Goal: Task Accomplishment & Management: Manage account settings

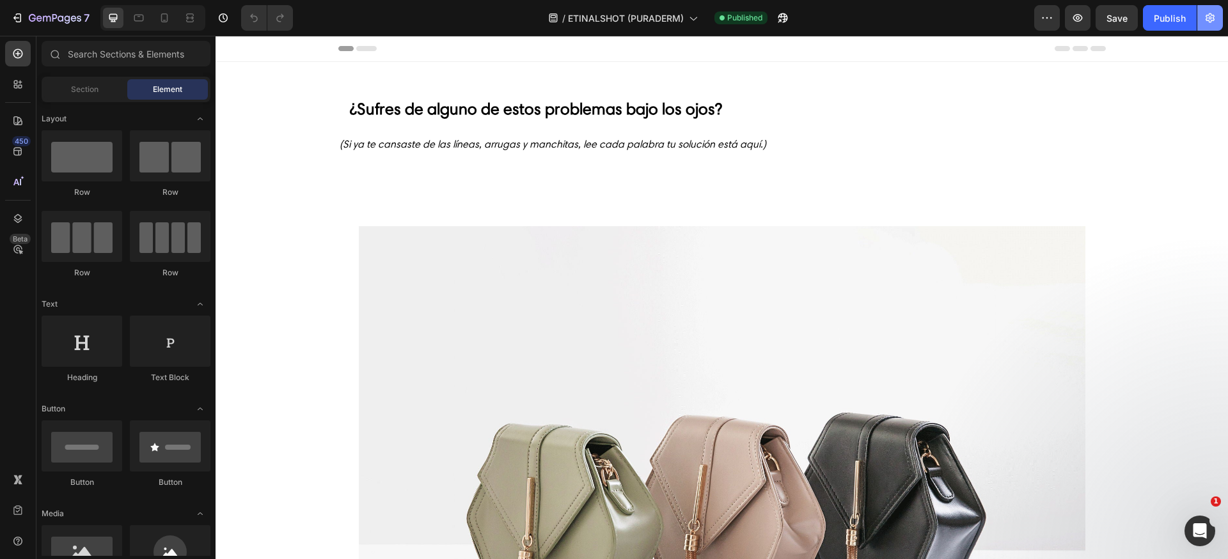
click at [1210, 24] on button "button" at bounding box center [1210, 18] width 26 height 26
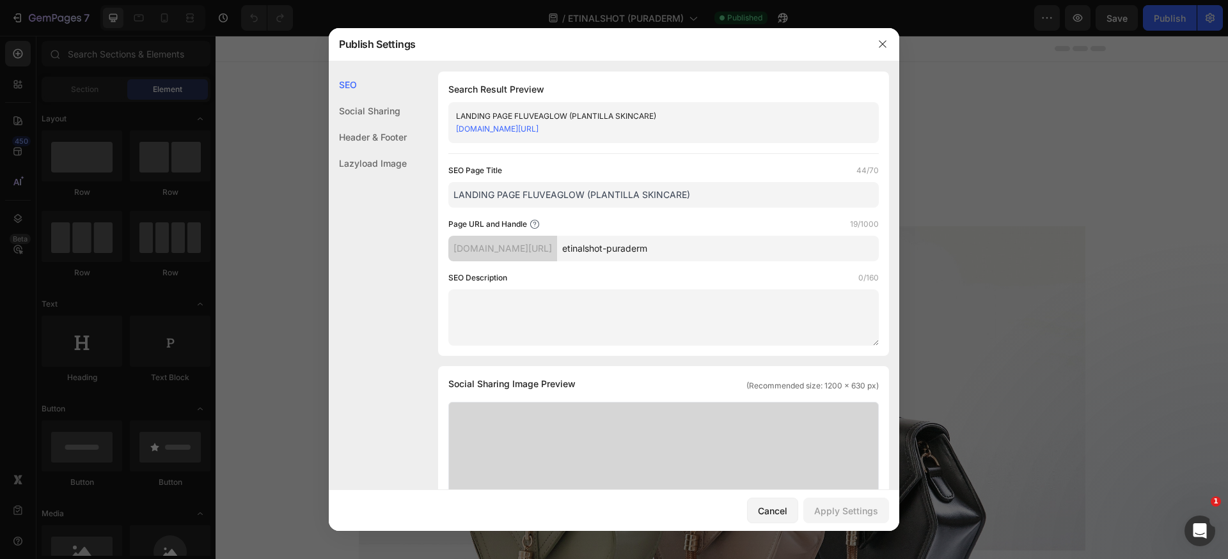
click at [339, 150] on div "Header & Footer" at bounding box center [368, 163] width 78 height 26
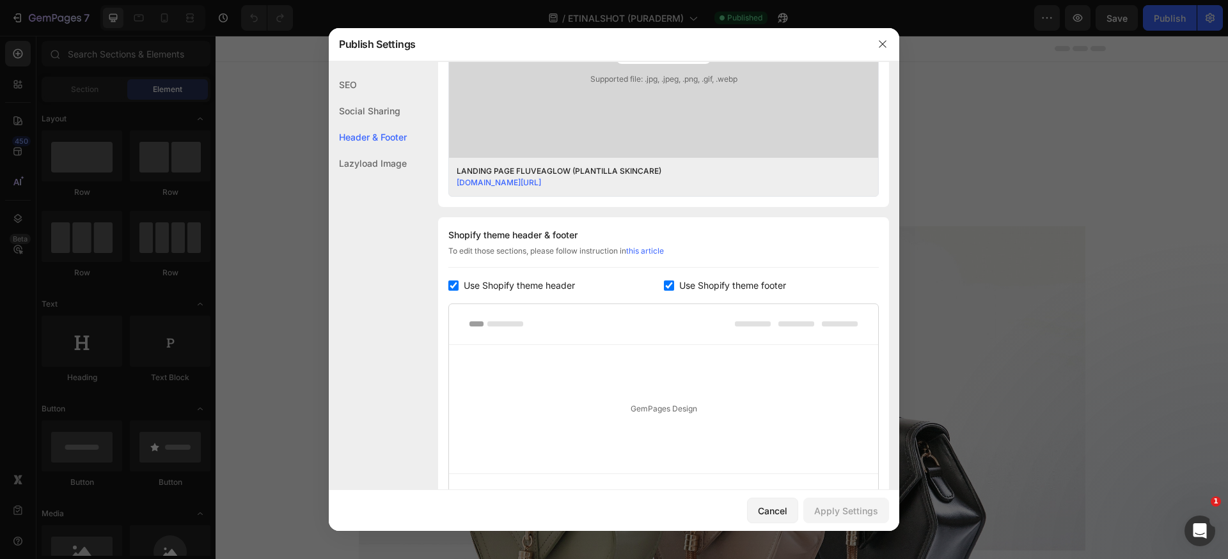
scroll to position [585, 0]
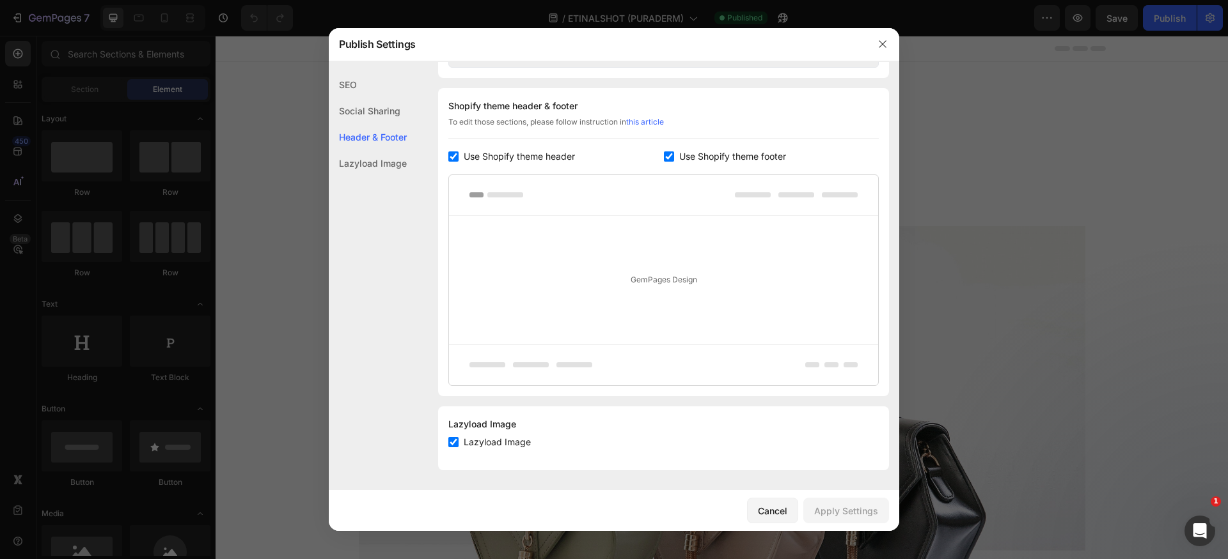
click at [455, 159] on input "checkbox" at bounding box center [453, 157] width 10 height 10
checkbox input "false"
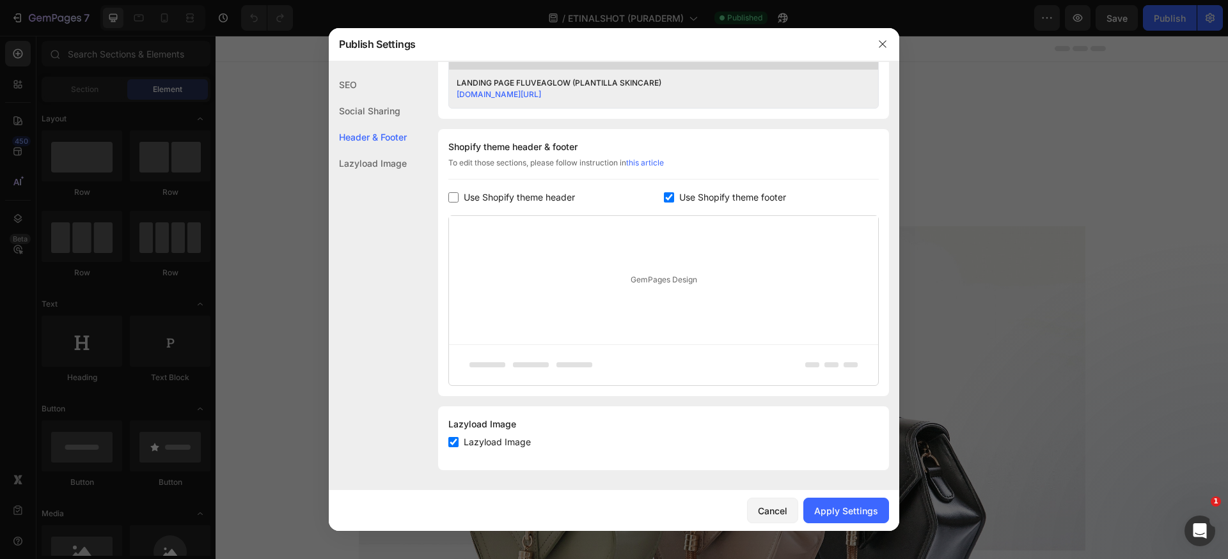
scroll to position [544, 0]
click at [667, 199] on input "checkbox" at bounding box center [669, 197] width 10 height 10
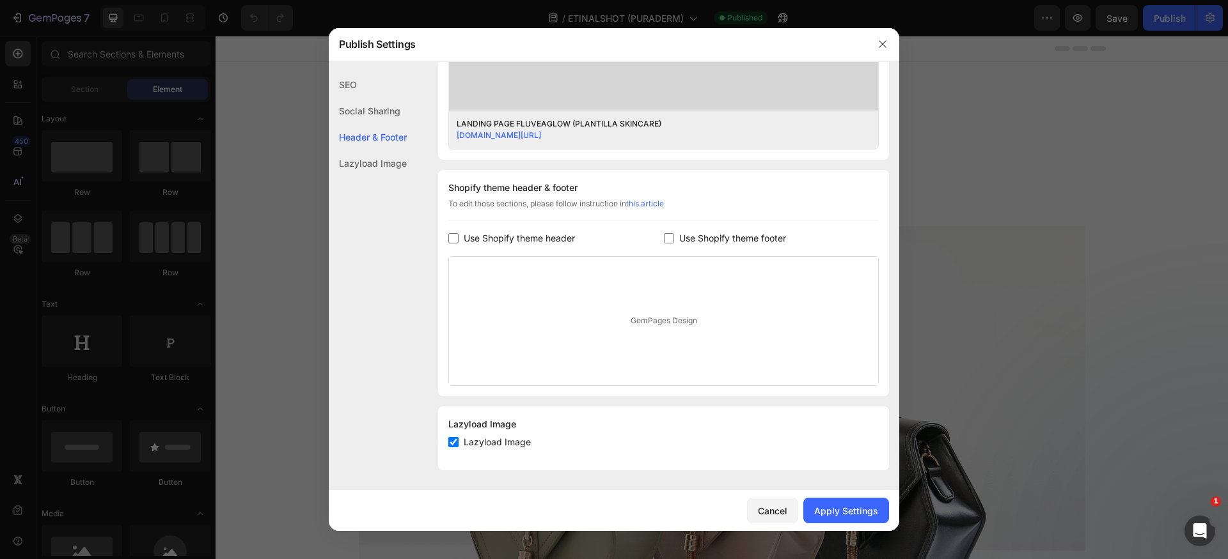
click at [728, 238] on span "Use Shopify theme footer" at bounding box center [732, 238] width 107 height 15
checkbox input "true"
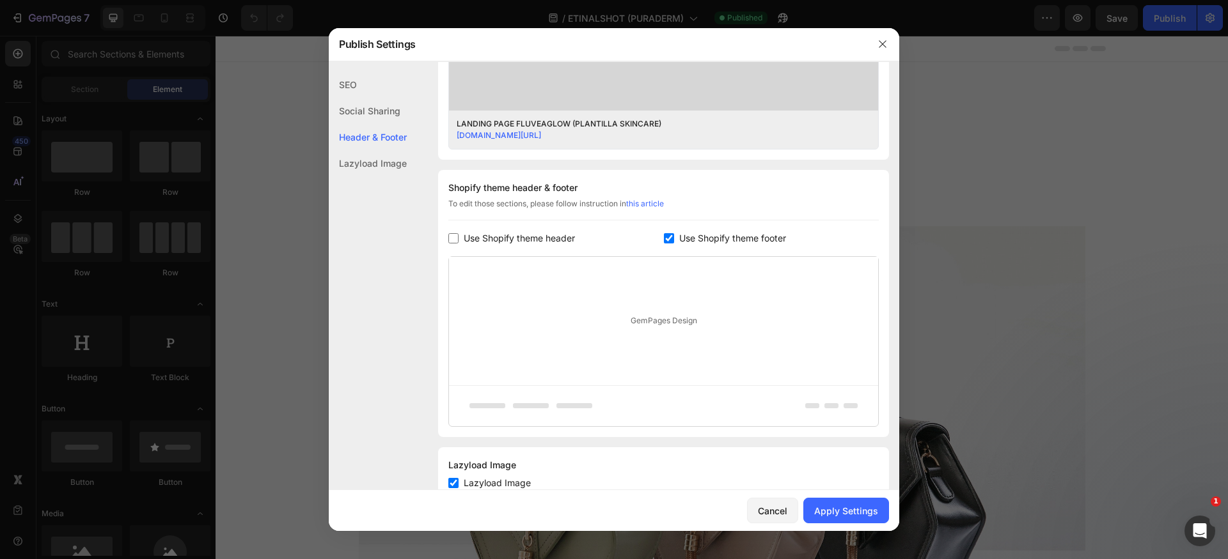
click at [477, 240] on span "Use Shopify theme header" at bounding box center [519, 238] width 111 height 15
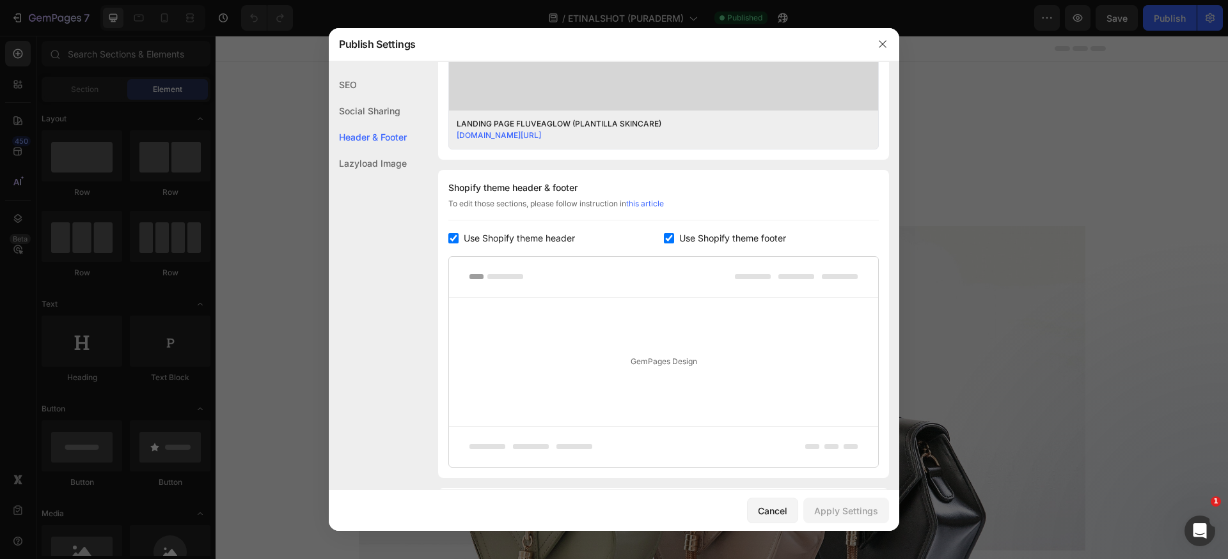
drag, startPoint x: 565, startPoint y: 240, endPoint x: 669, endPoint y: 237, distance: 104.3
click at [566, 240] on span "Use Shopify theme header" at bounding box center [519, 238] width 111 height 15
checkbox input "false"
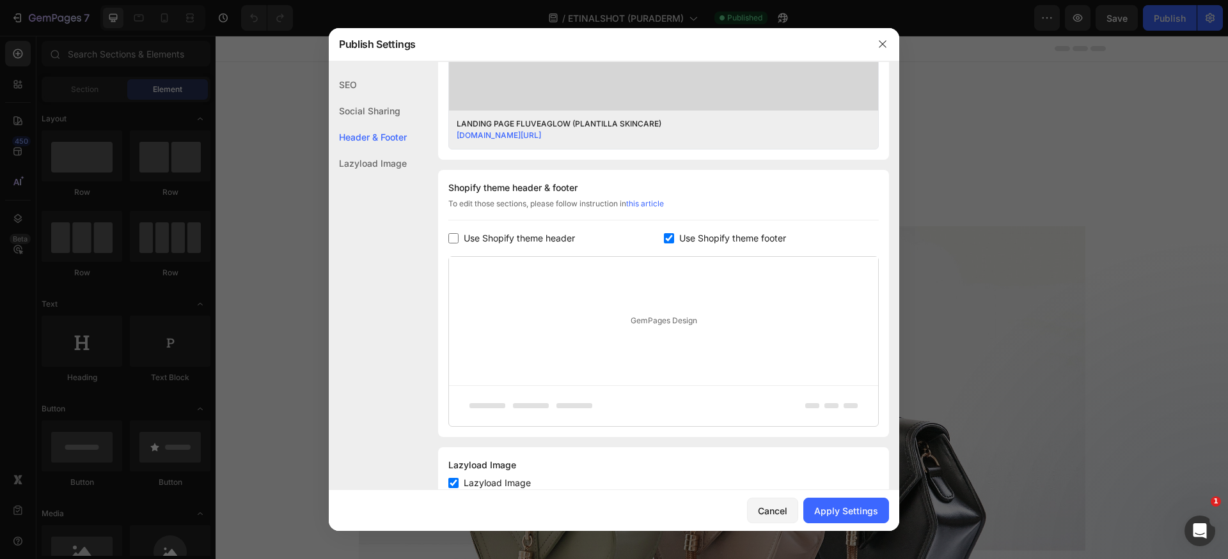
click at [721, 237] on span "Use Shopify theme footer" at bounding box center [732, 238] width 107 height 15
checkbox input "false"
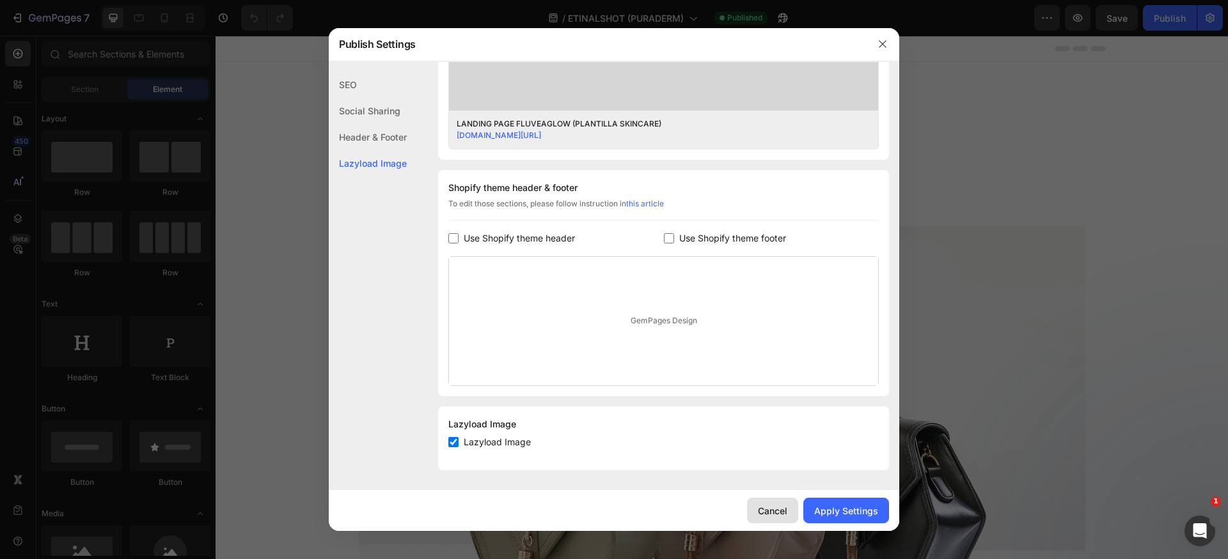
click at [773, 506] on div "Cancel" at bounding box center [772, 510] width 29 height 13
